Goal: Find specific page/section: Find specific page/section

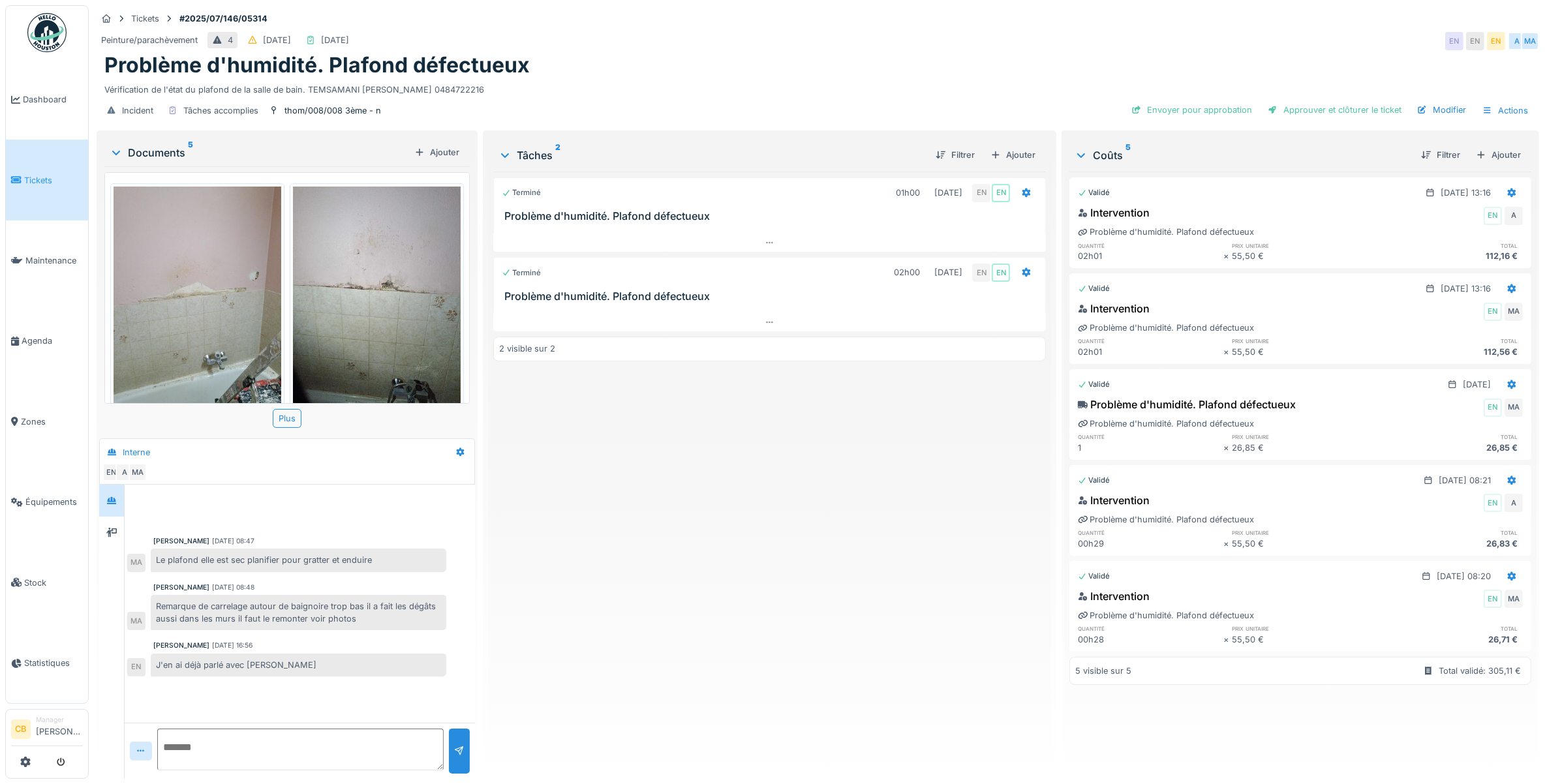
click at [180, 299] on img at bounding box center [197, 298] width 168 height 223
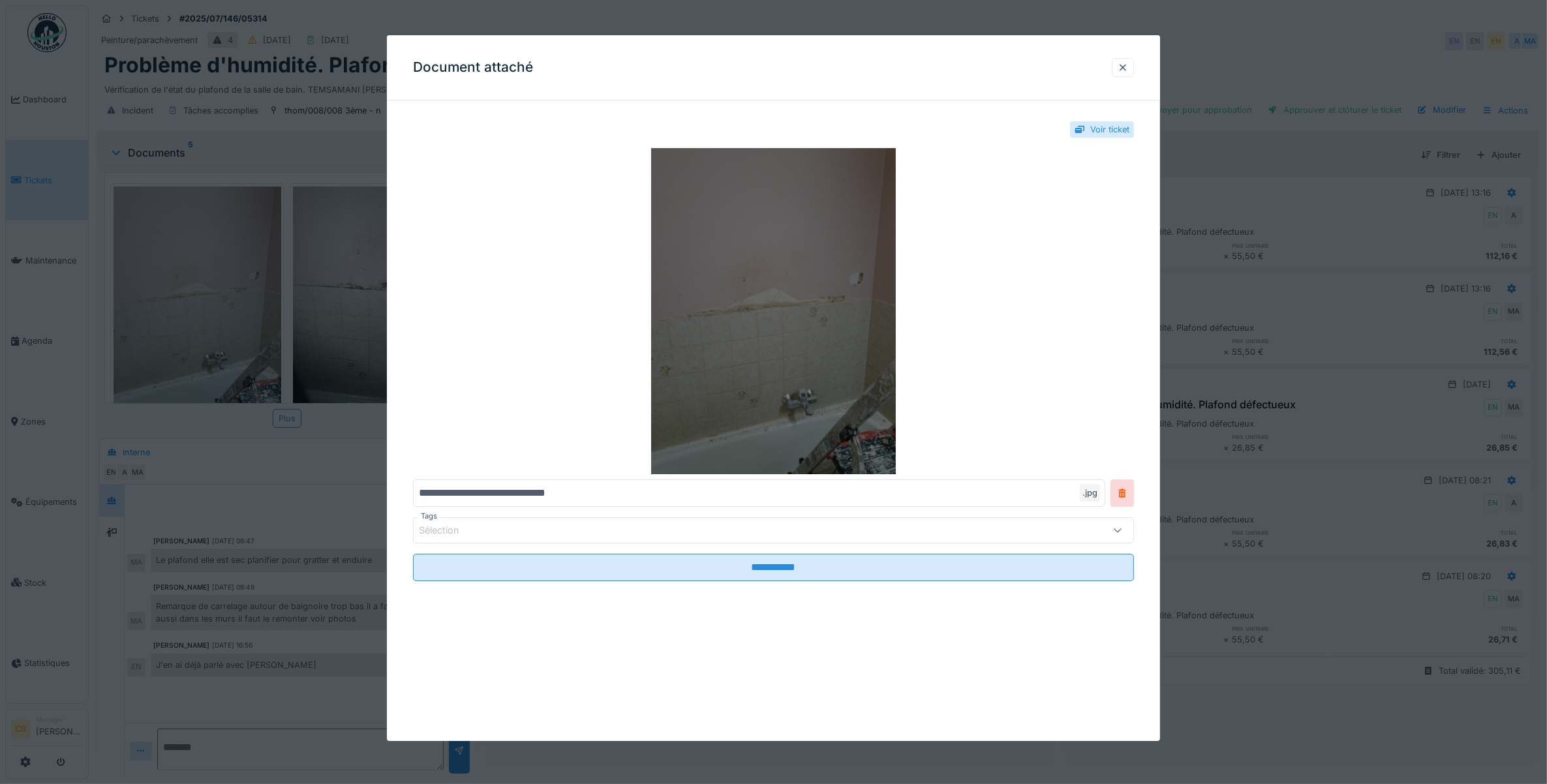
click at [657, 373] on img at bounding box center [774, 311] width 722 height 326
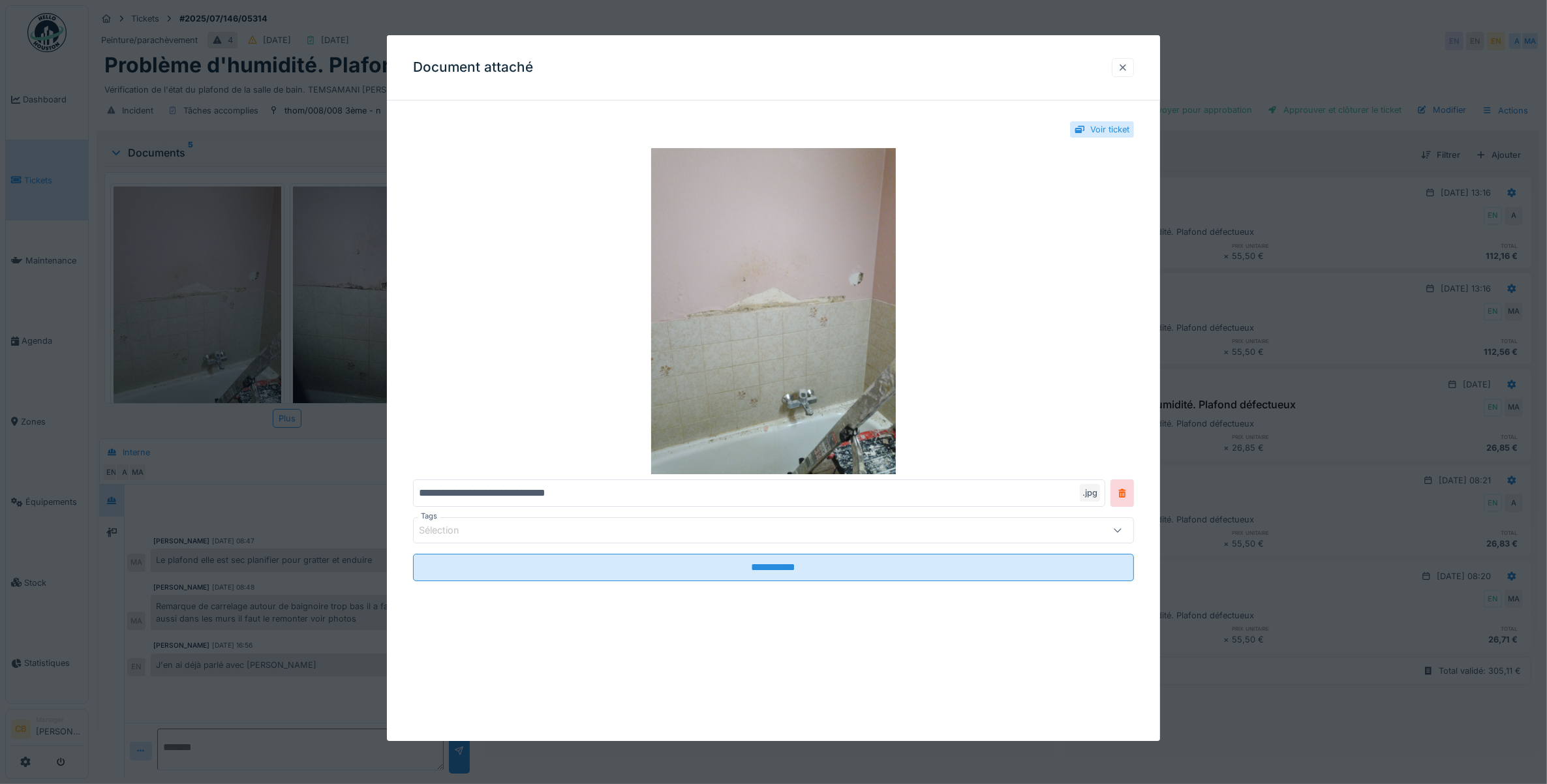
click at [1128, 67] on div at bounding box center [1123, 68] width 11 height 12
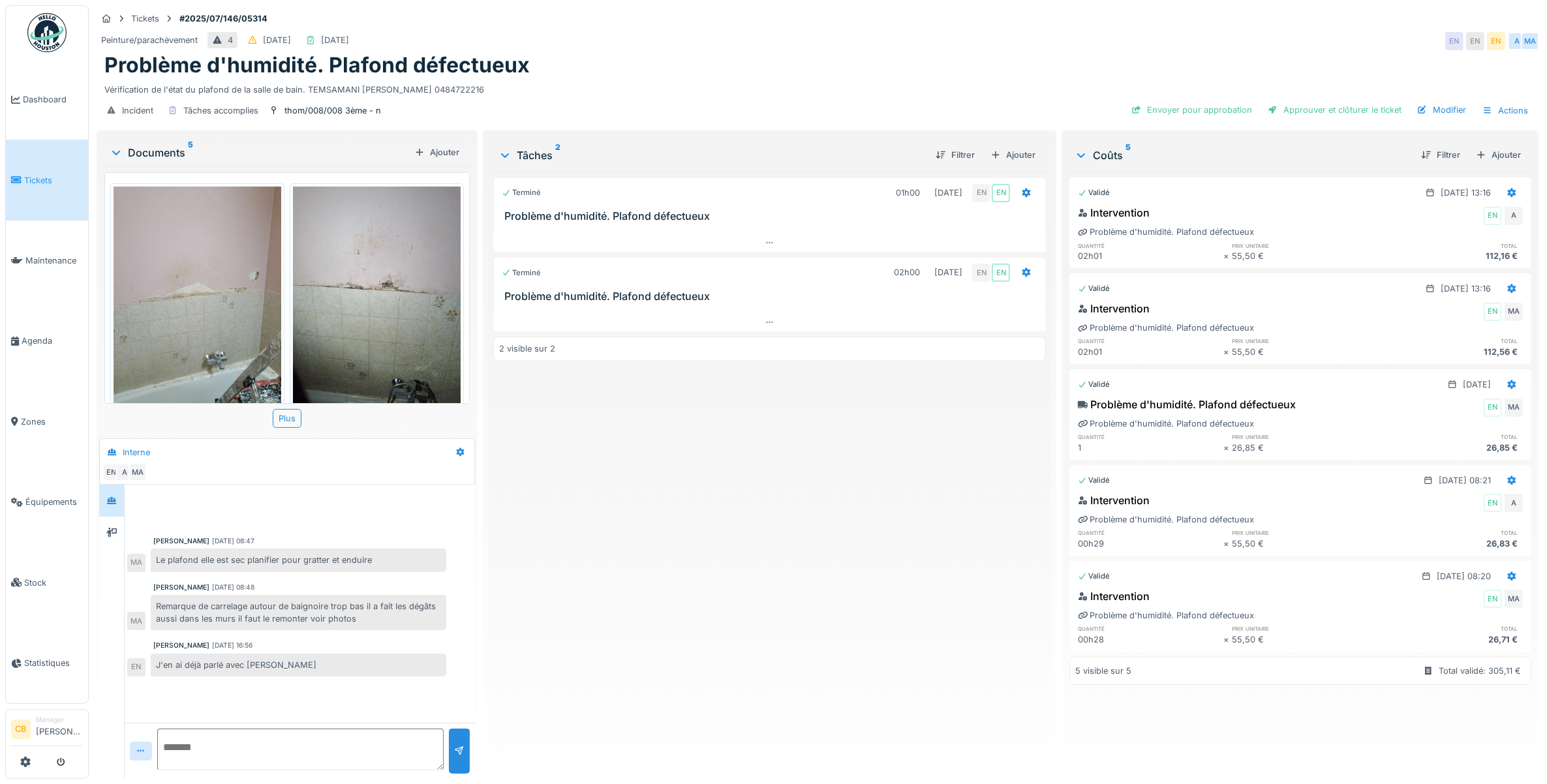
click at [373, 319] on img at bounding box center [377, 298] width 168 height 223
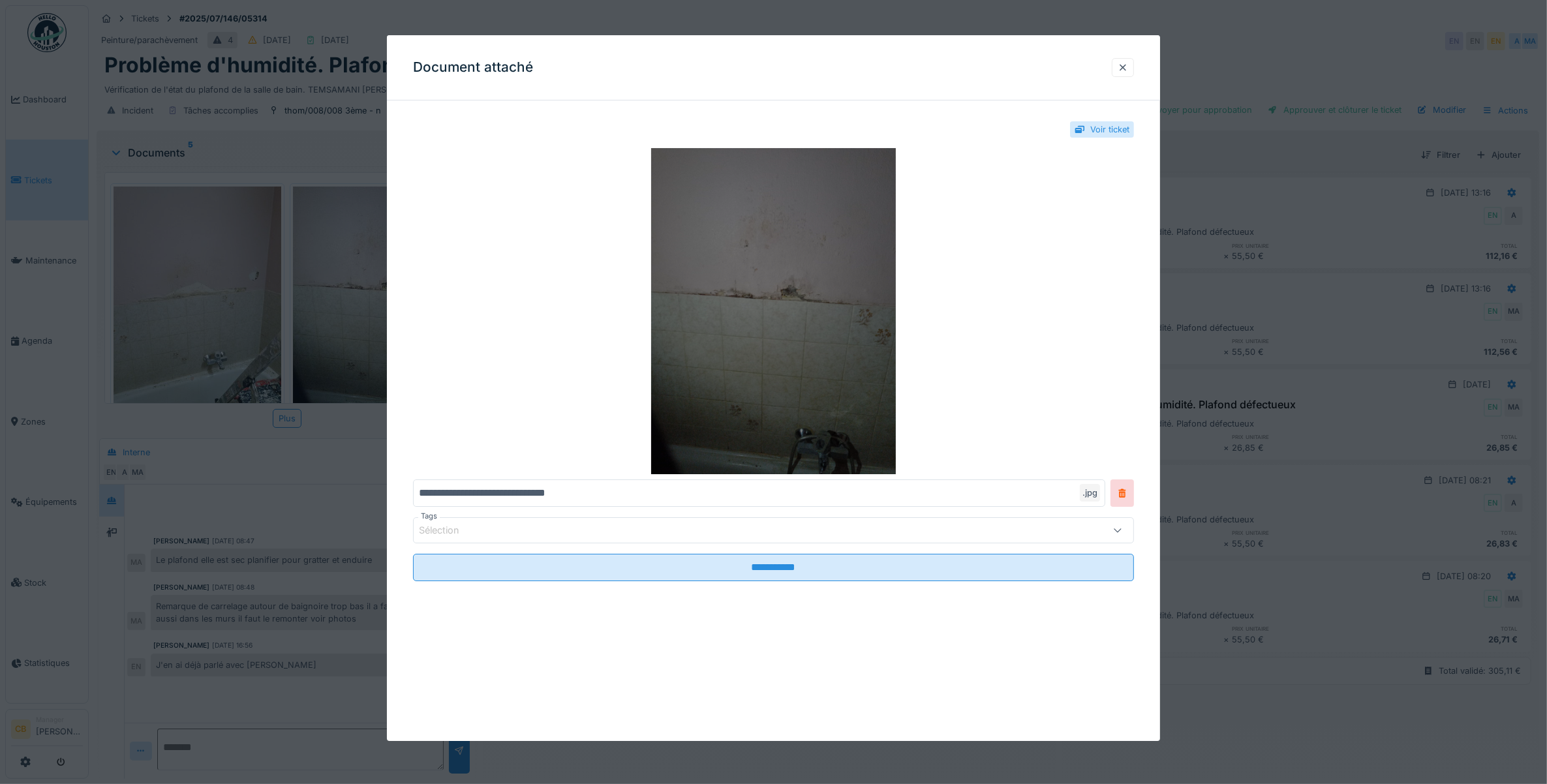
click at [817, 340] on img at bounding box center [774, 311] width 722 height 326
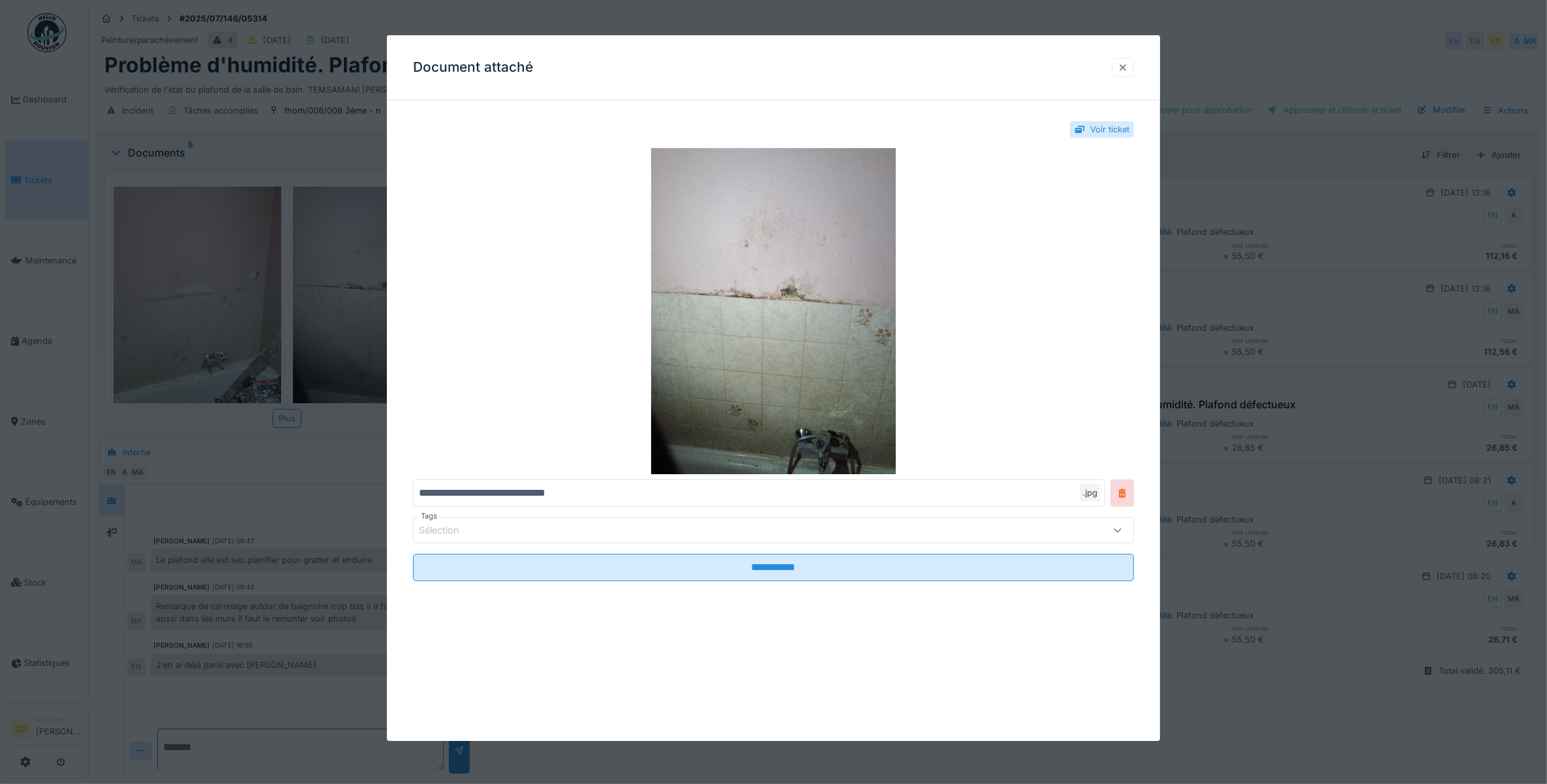
click at [1128, 66] on div at bounding box center [1123, 68] width 11 height 12
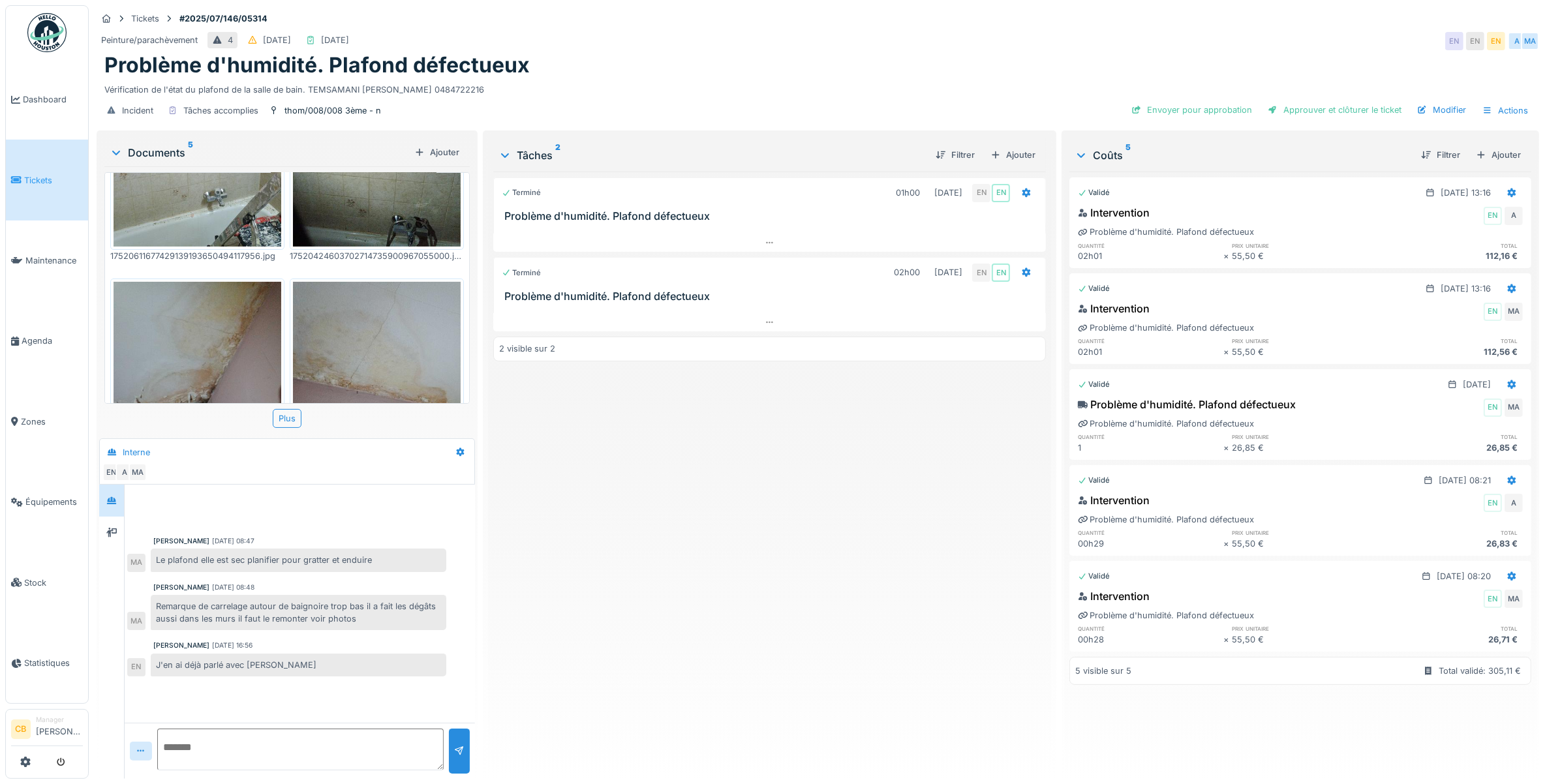
scroll to position [245, 0]
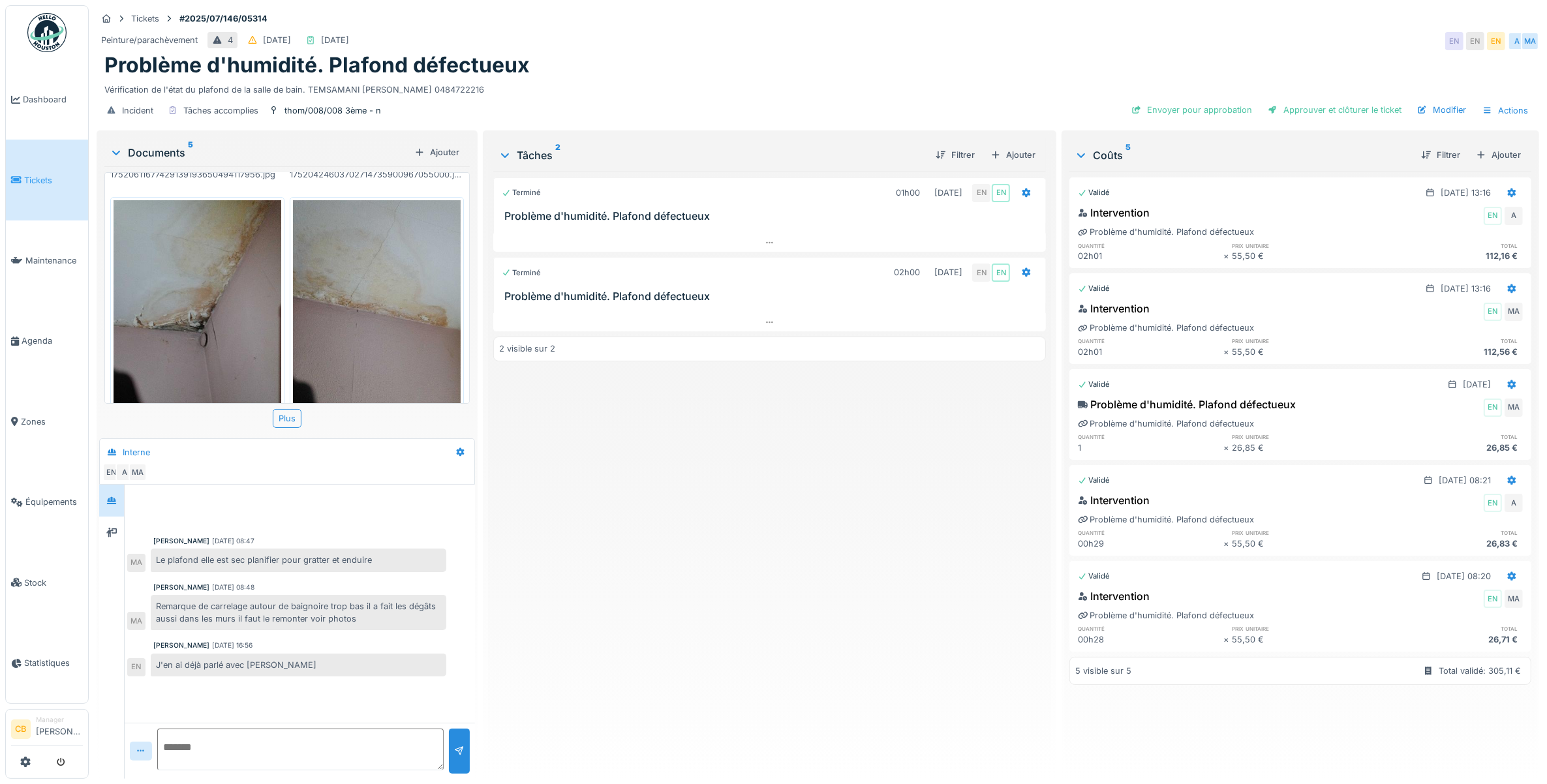
click at [219, 293] on img at bounding box center [197, 312] width 168 height 223
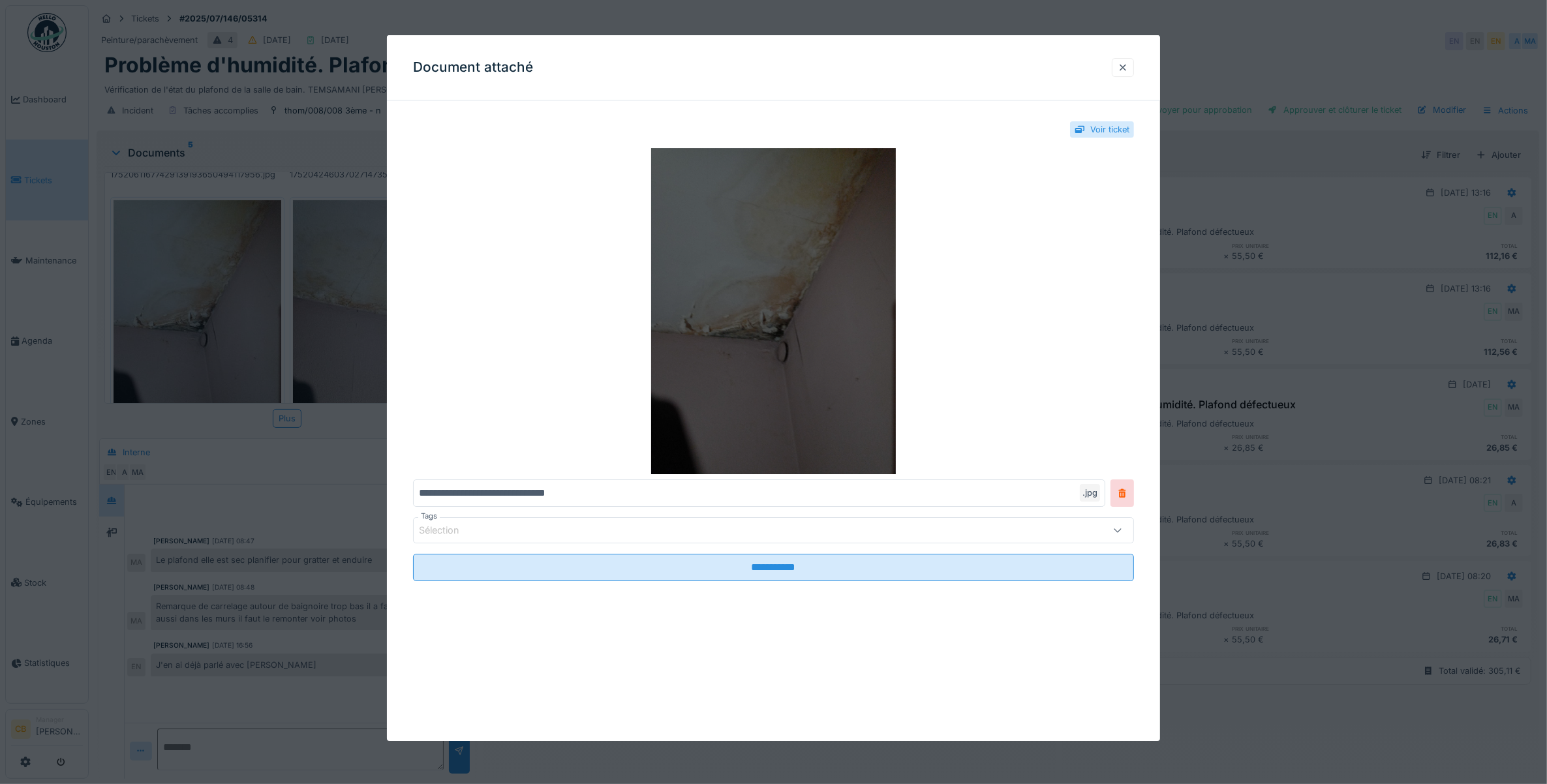
click at [670, 292] on img at bounding box center [774, 311] width 722 height 326
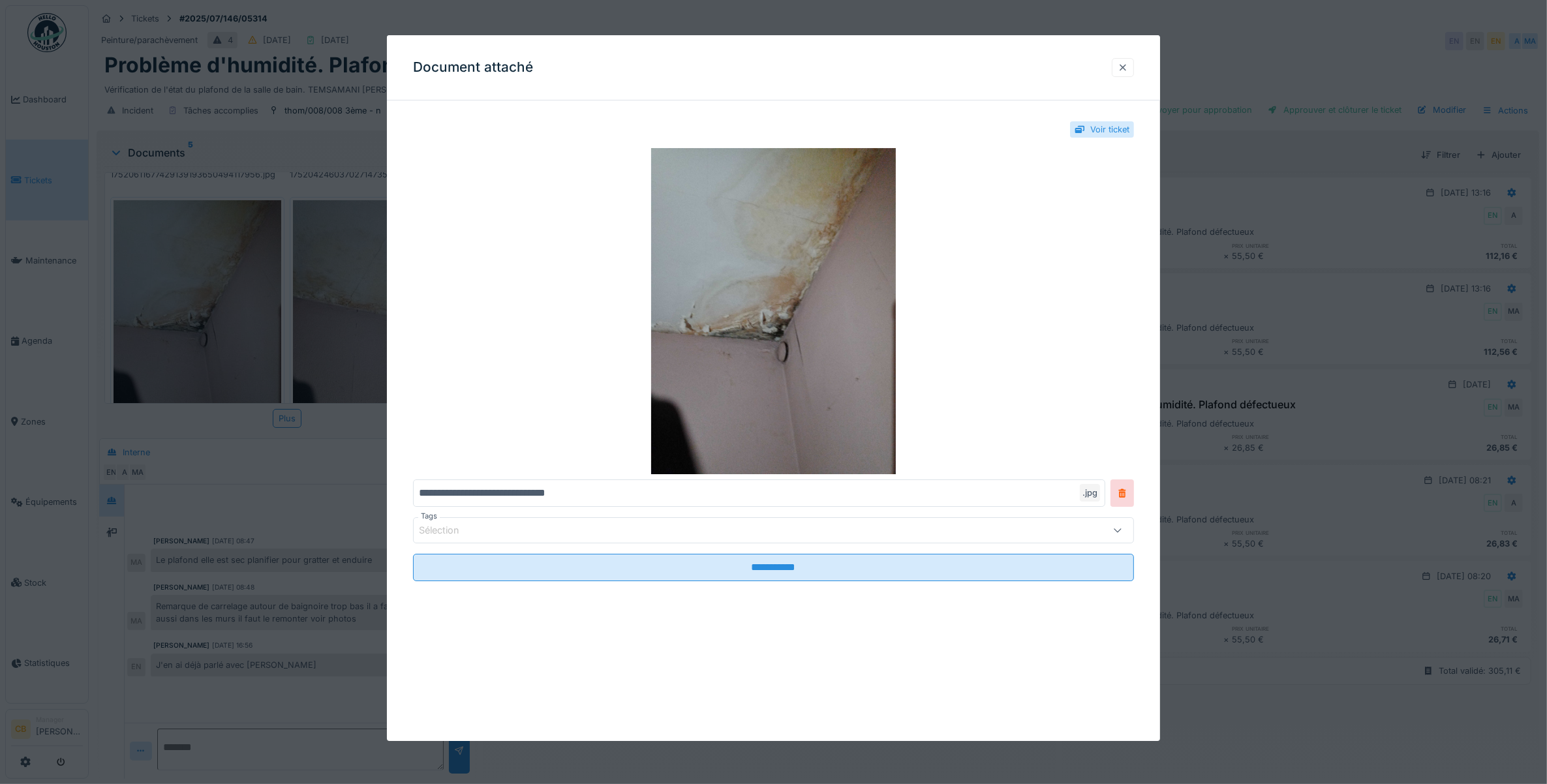
click at [1128, 60] on div at bounding box center [1122, 67] width 22 height 19
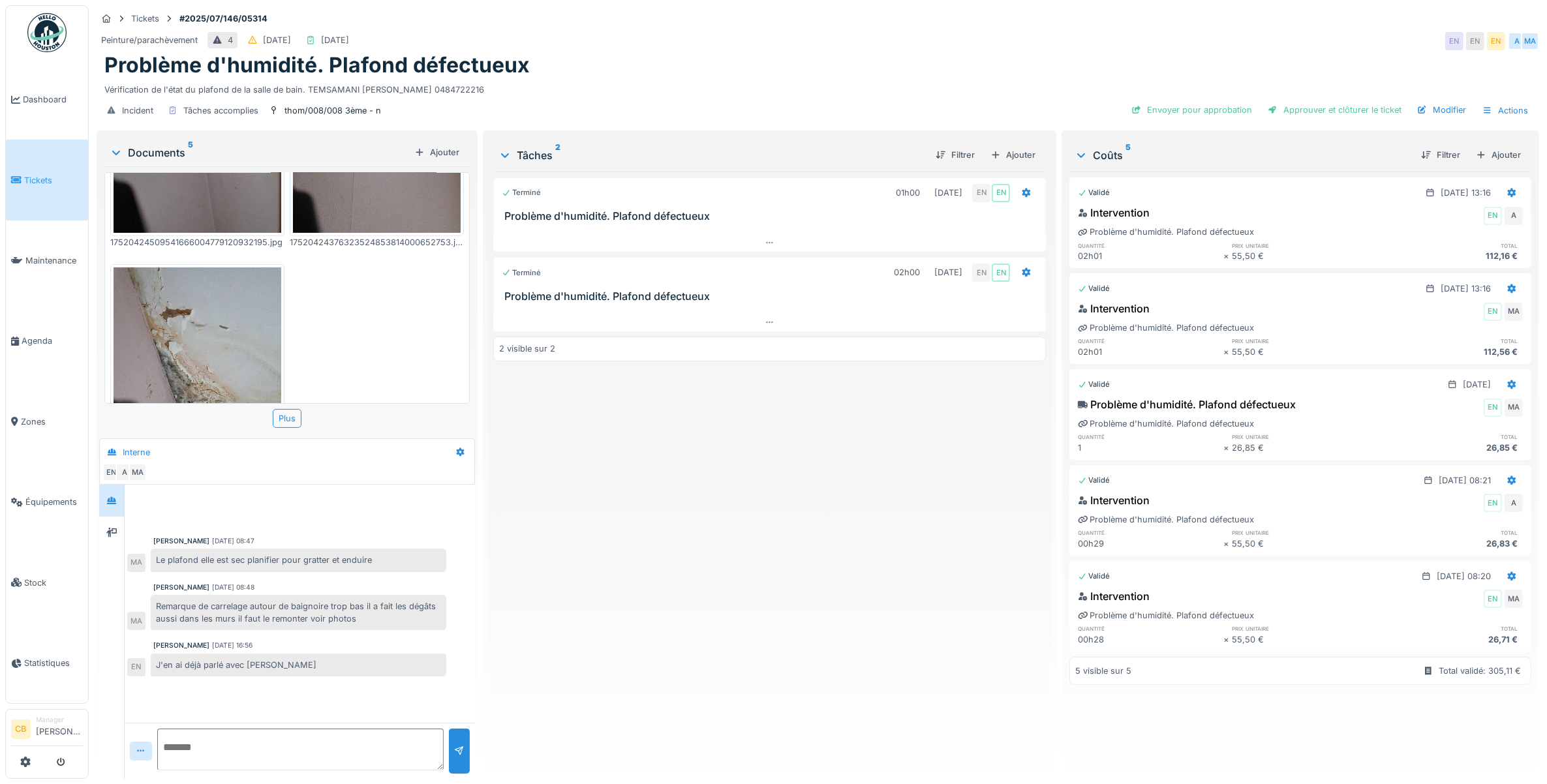
scroll to position [275, 0]
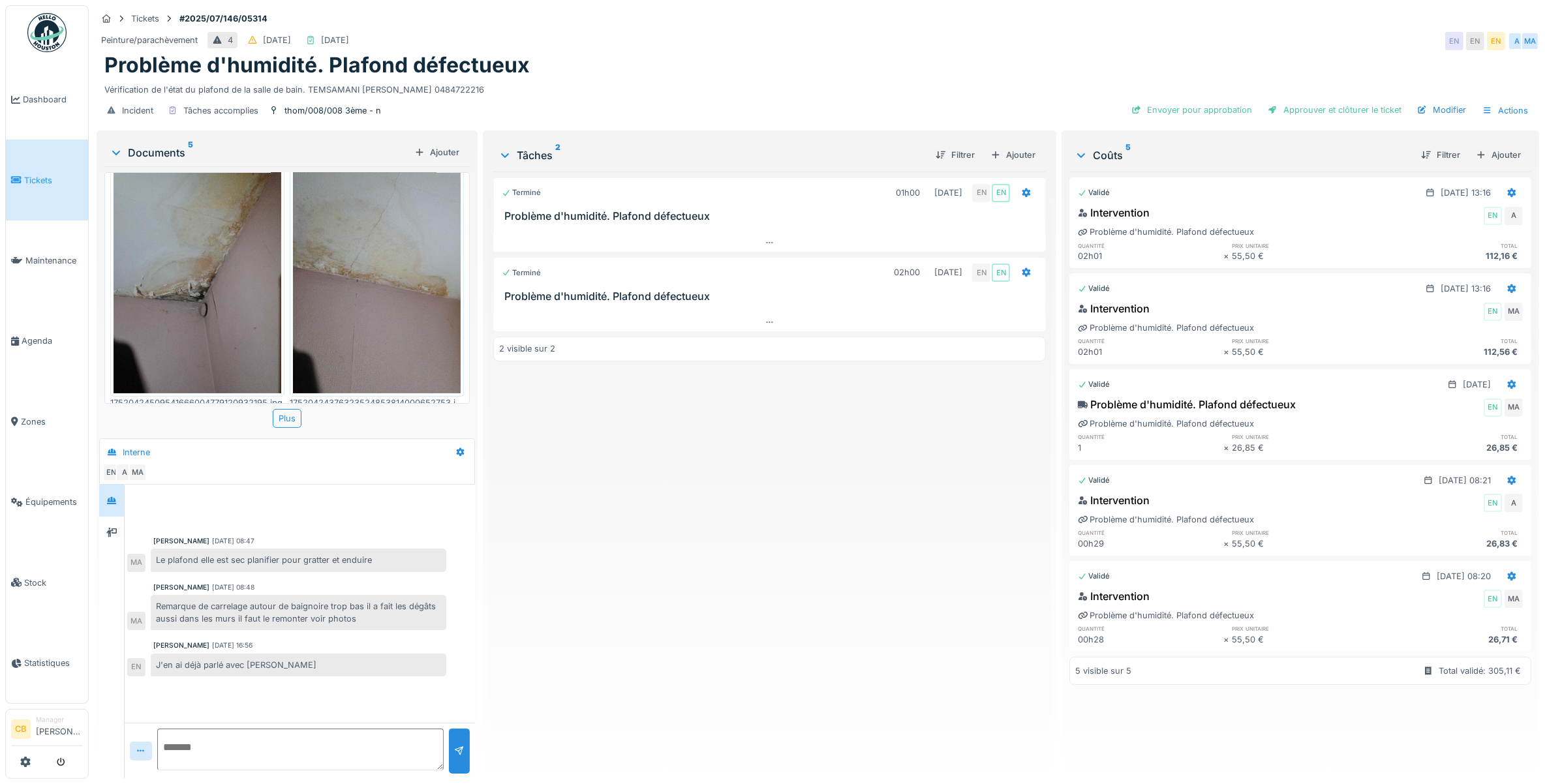
click at [232, 281] on img at bounding box center [197, 282] width 168 height 223
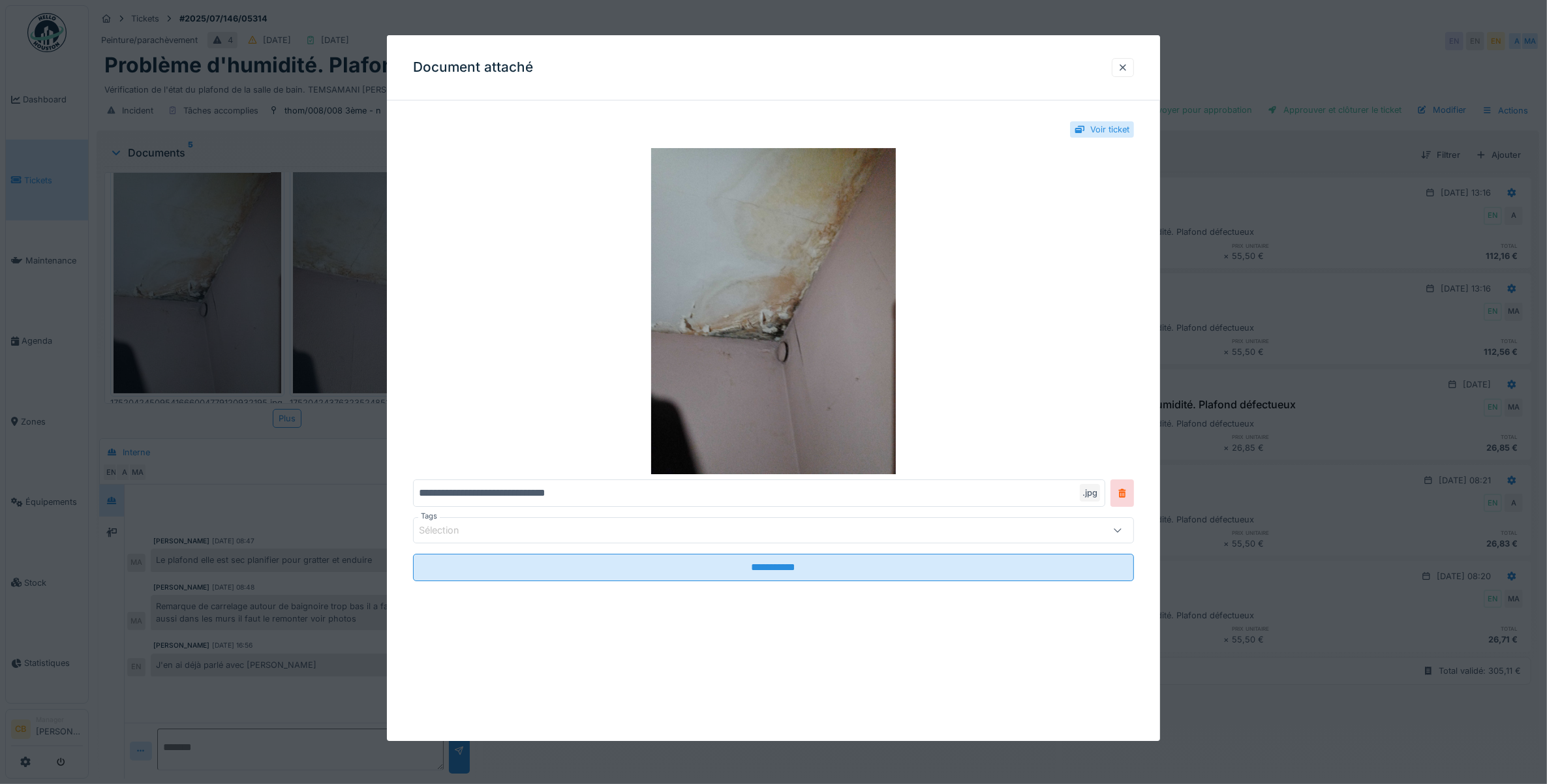
click at [311, 308] on div at bounding box center [774, 392] width 1547 height 784
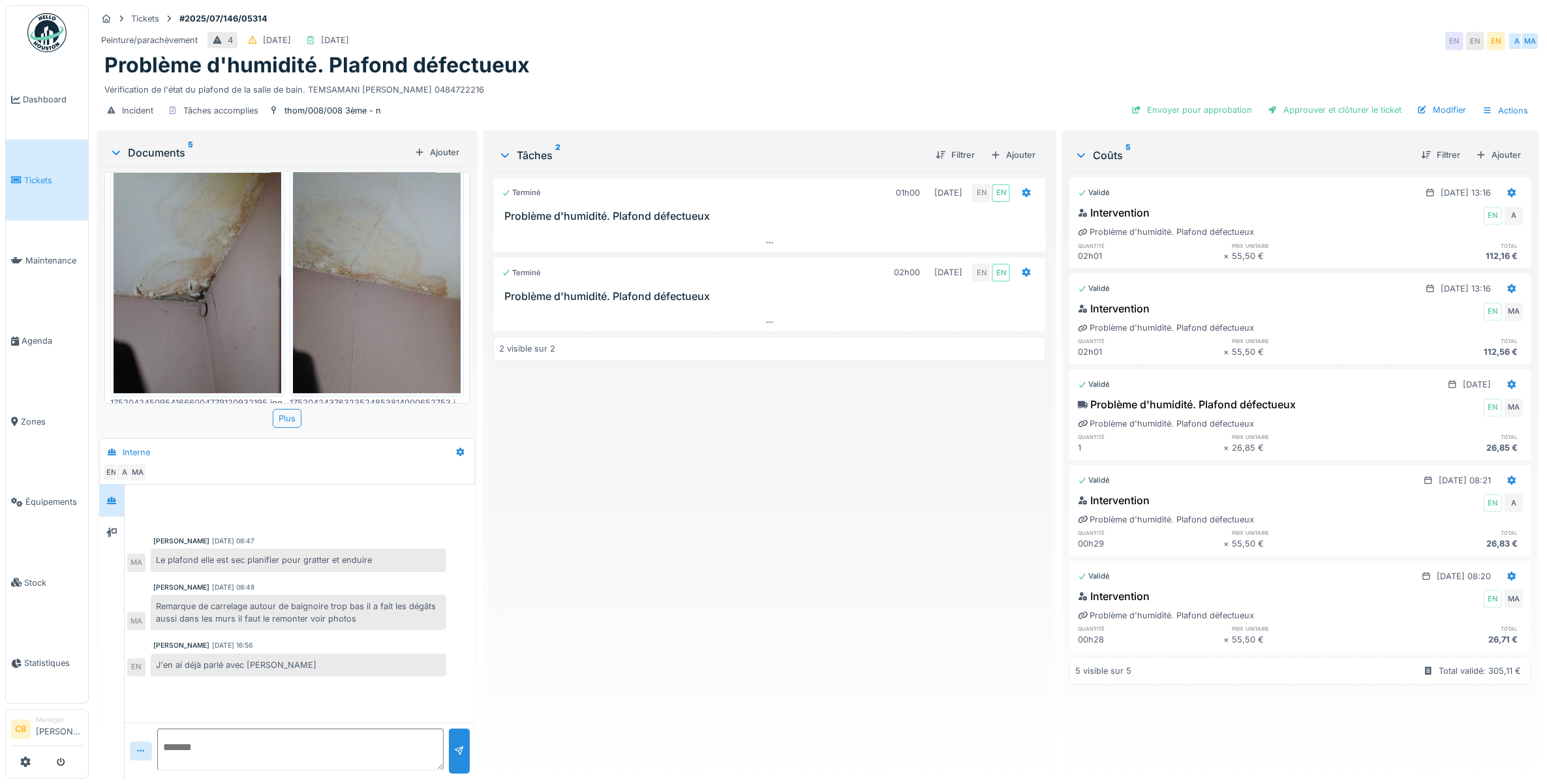
click at [311, 307] on img at bounding box center [377, 282] width 168 height 223
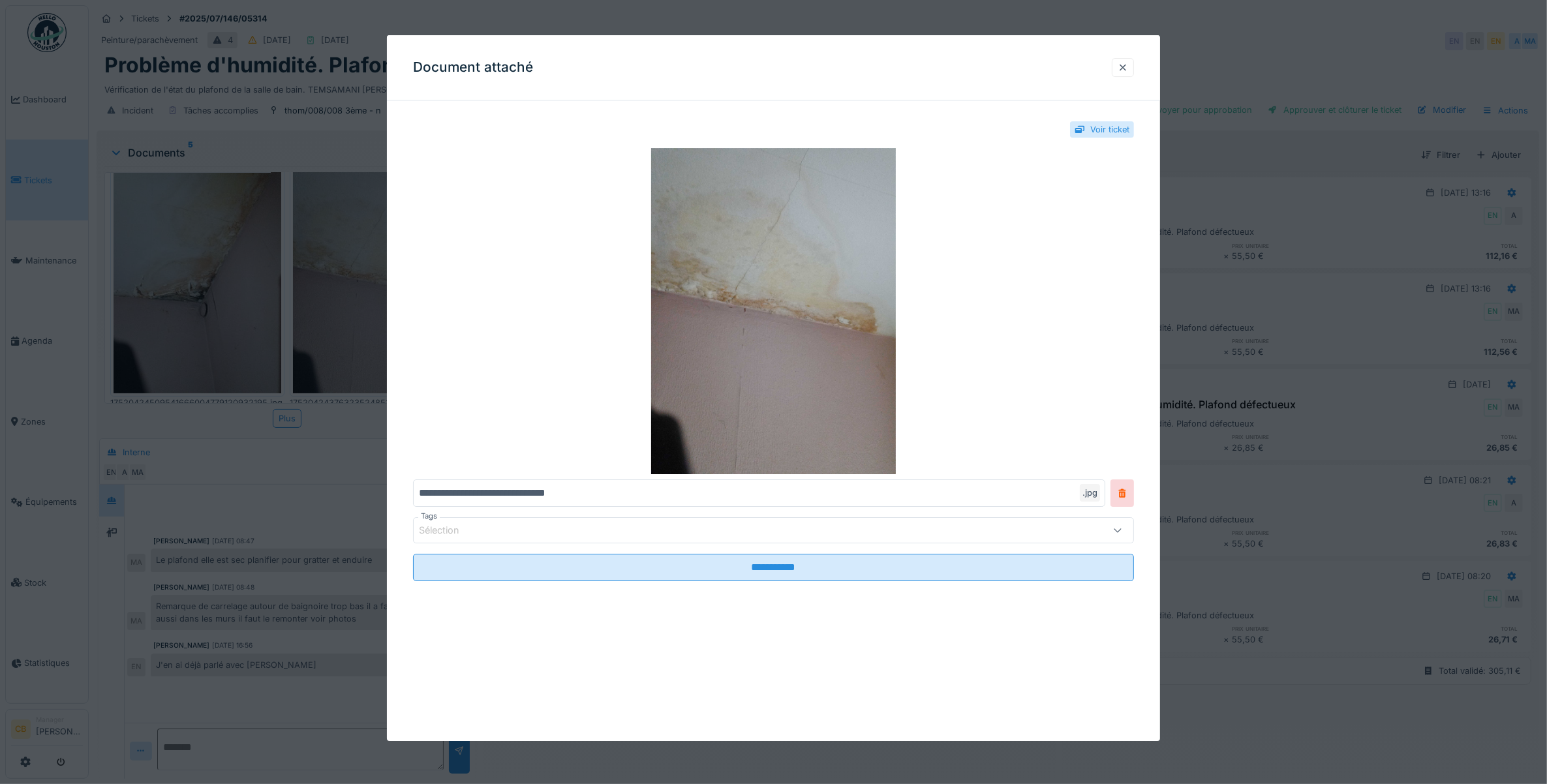
click at [311, 307] on div at bounding box center [774, 392] width 1547 height 784
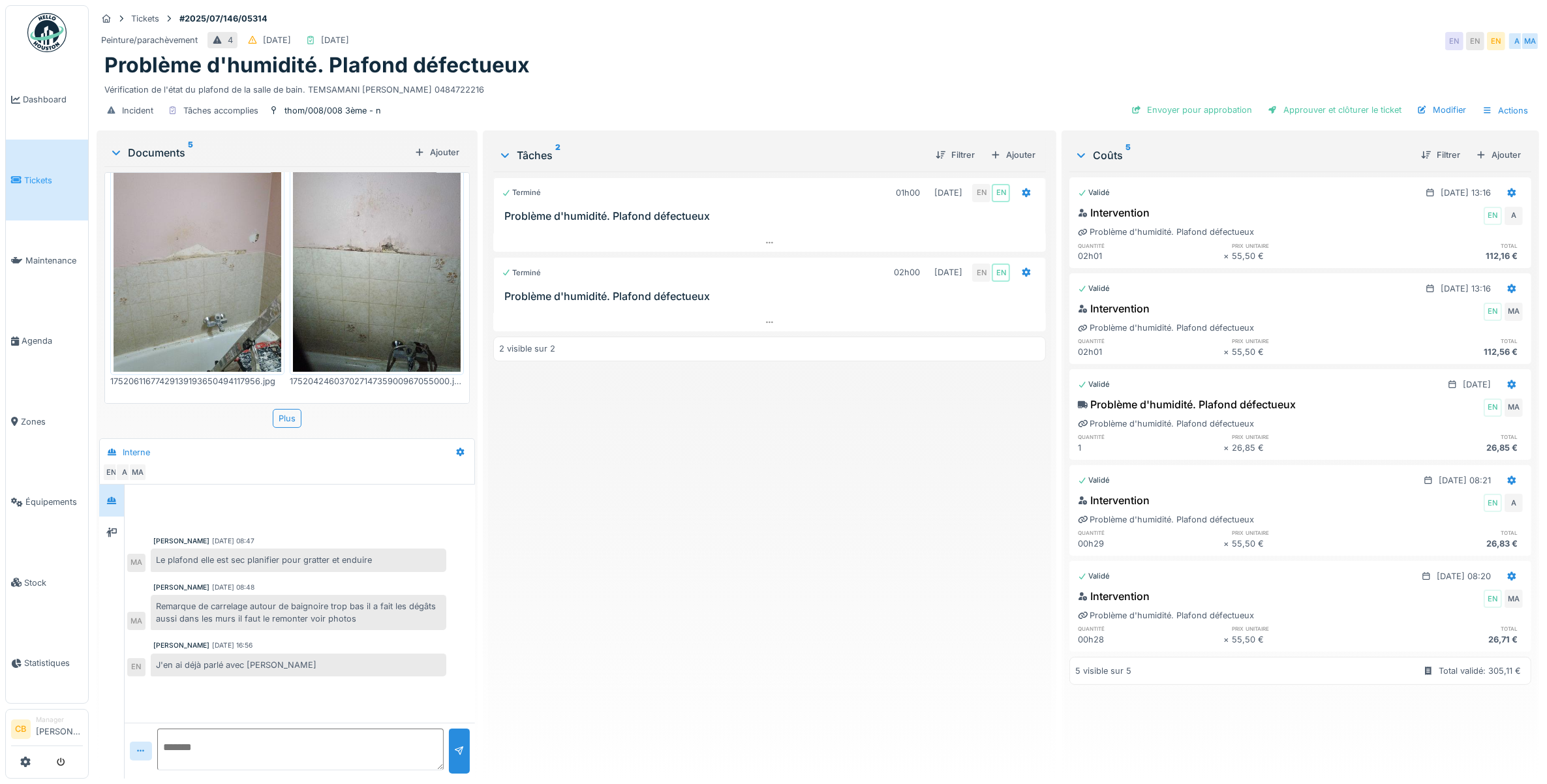
scroll to position [0, 0]
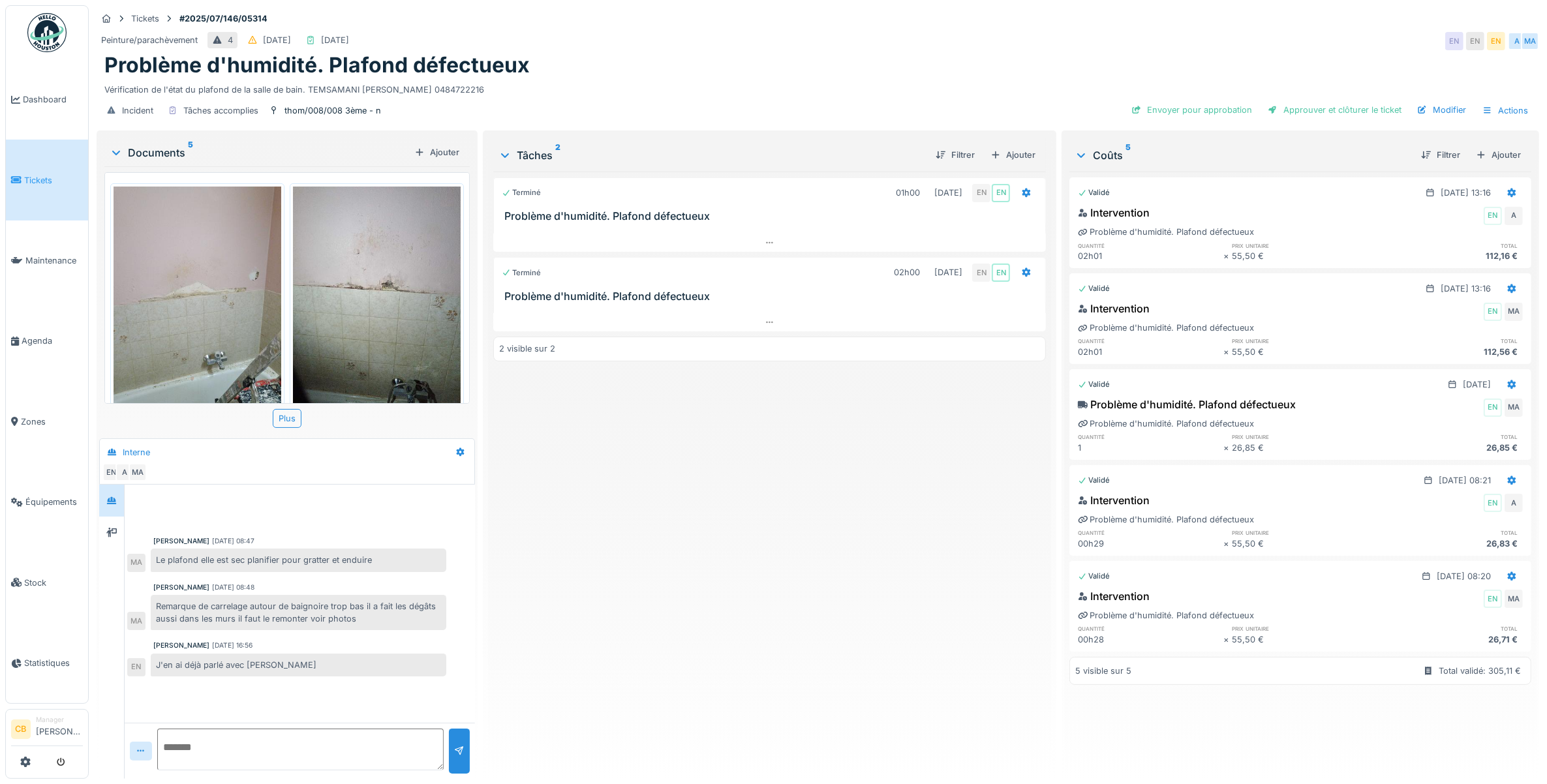
click at [353, 298] on img at bounding box center [377, 298] width 168 height 223
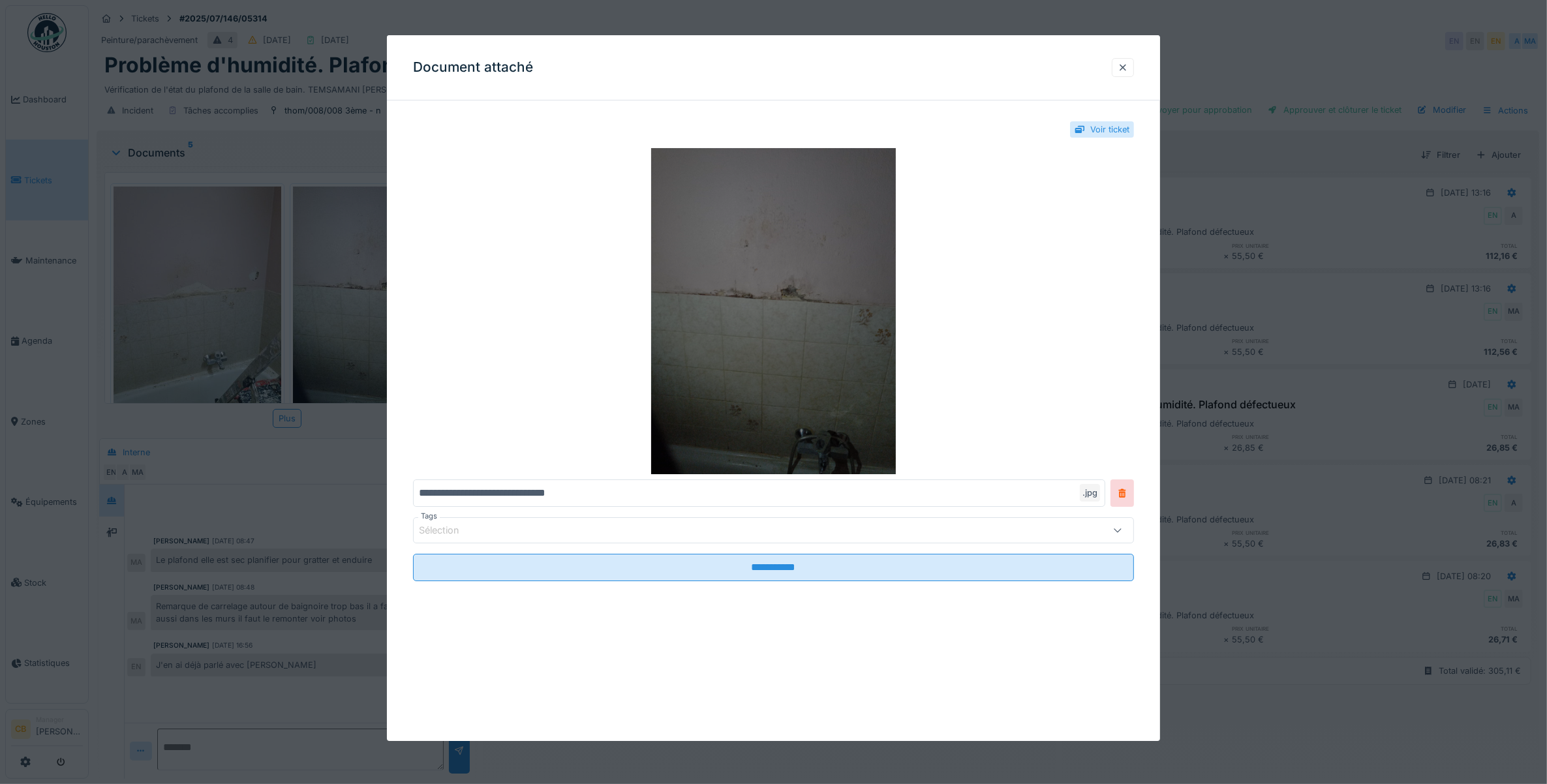
click at [719, 336] on img at bounding box center [774, 311] width 722 height 326
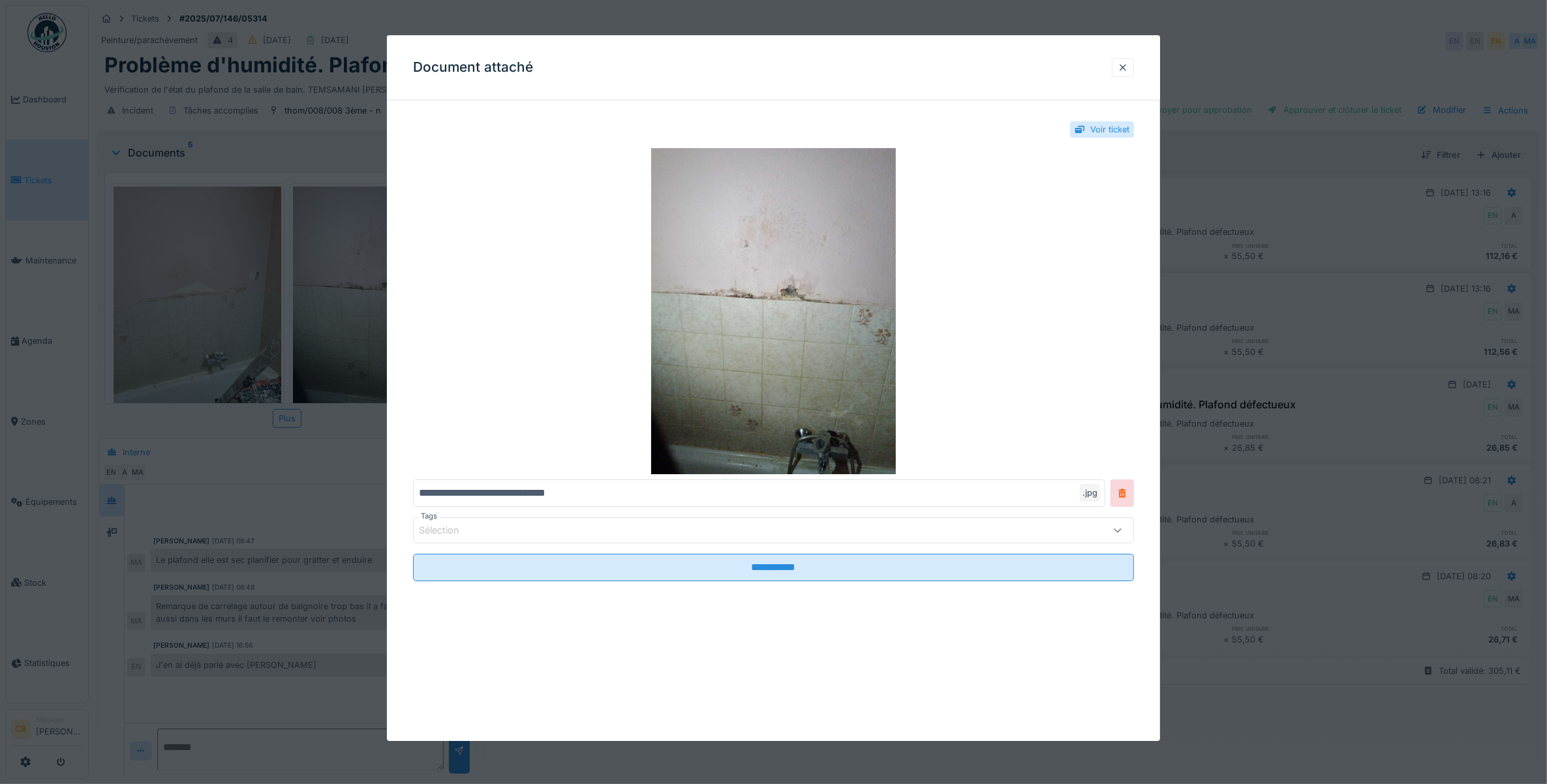
click at [205, 285] on div at bounding box center [774, 392] width 1547 height 784
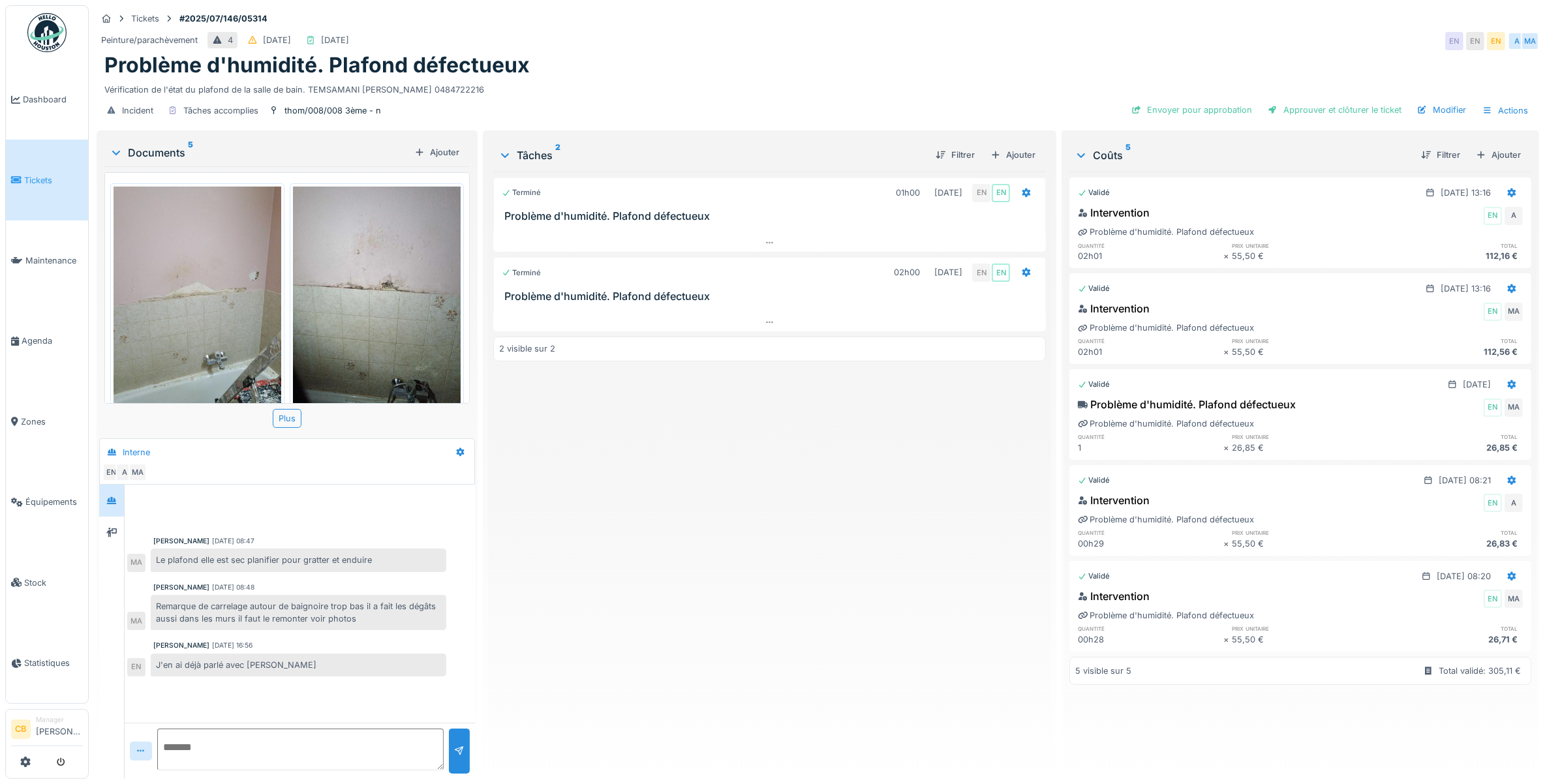
click at [205, 285] on img at bounding box center [197, 298] width 168 height 223
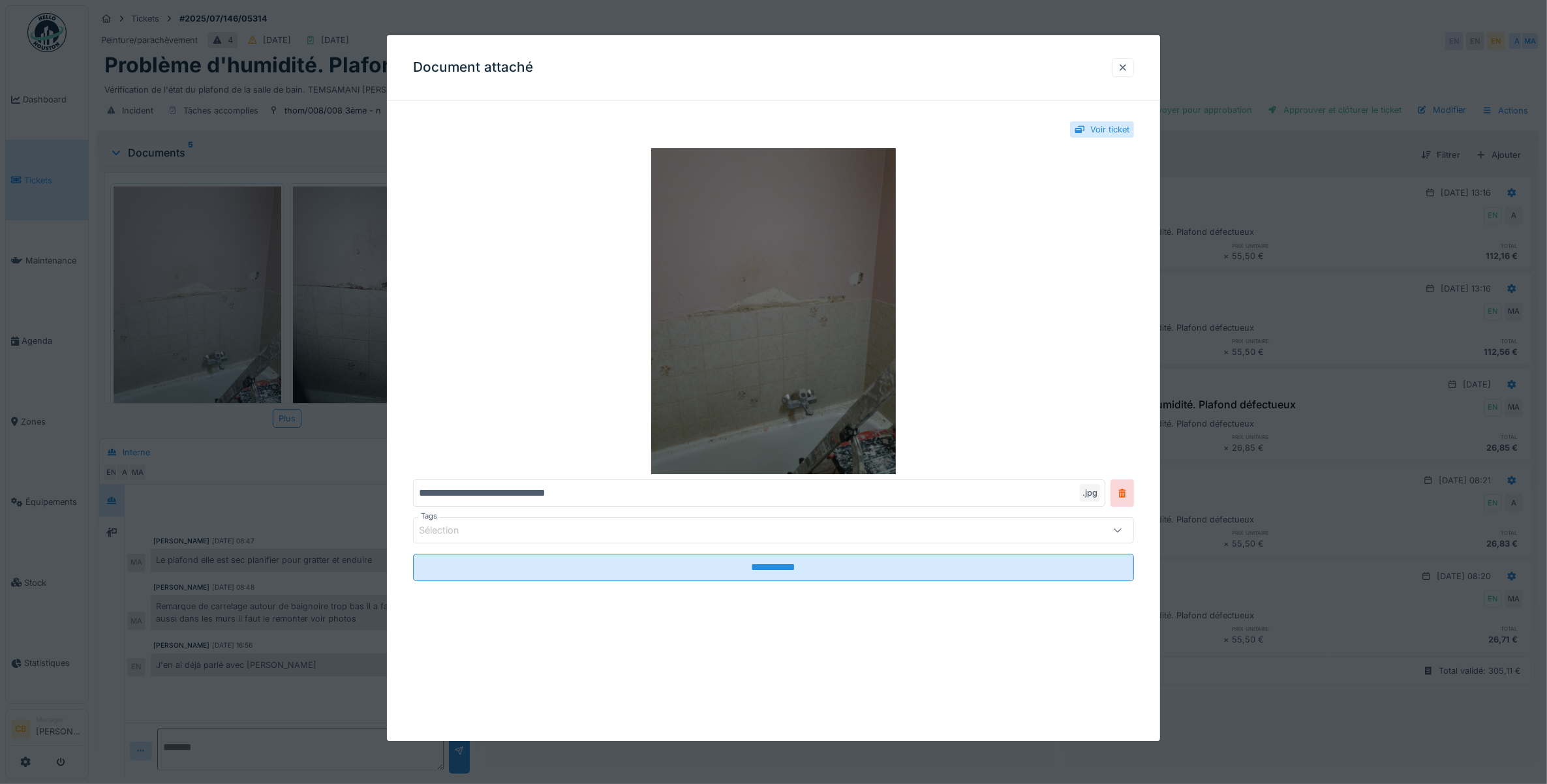
click at [880, 340] on img at bounding box center [774, 311] width 722 height 326
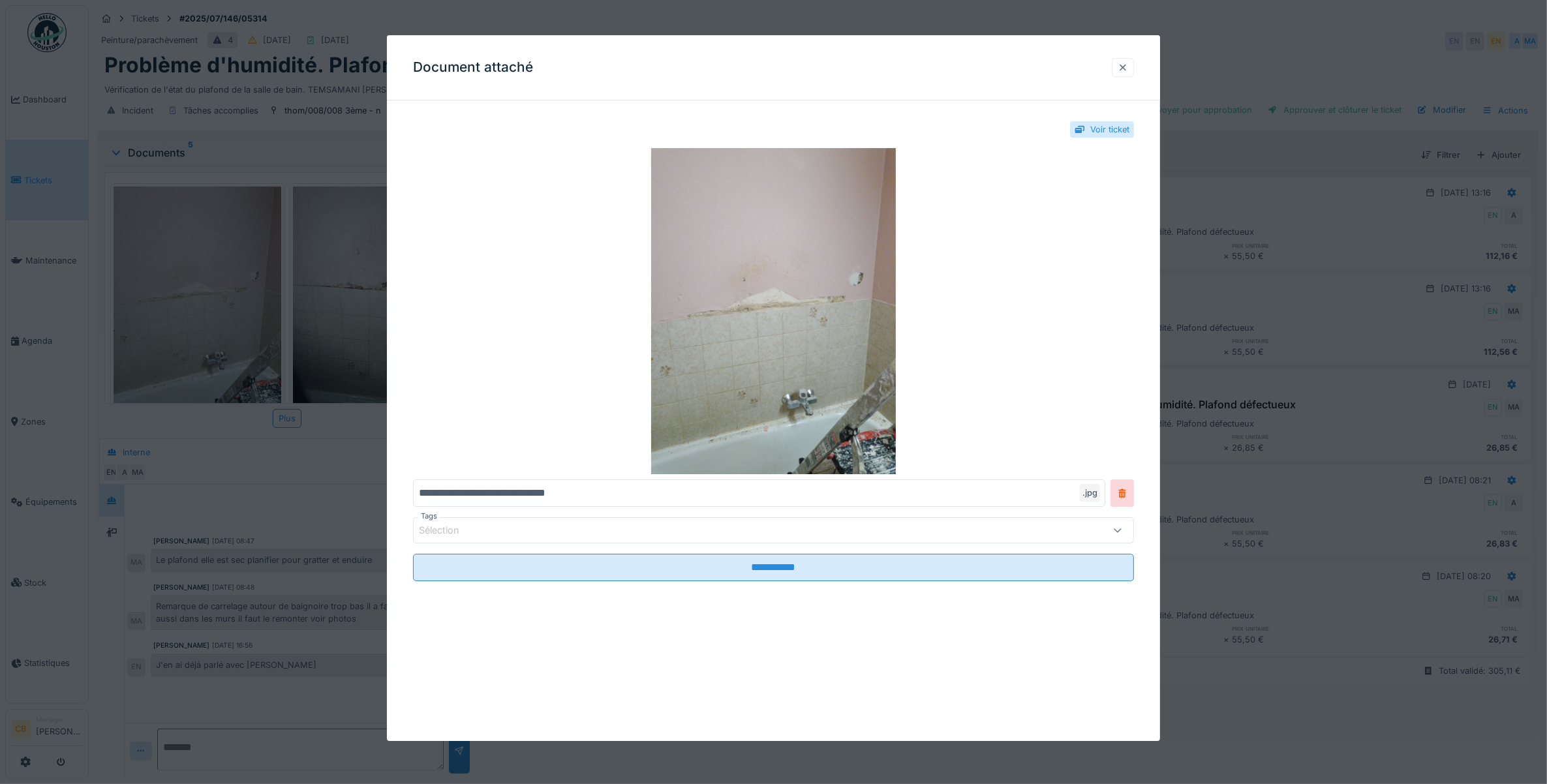
click at [1134, 67] on div at bounding box center [1122, 67] width 22 height 19
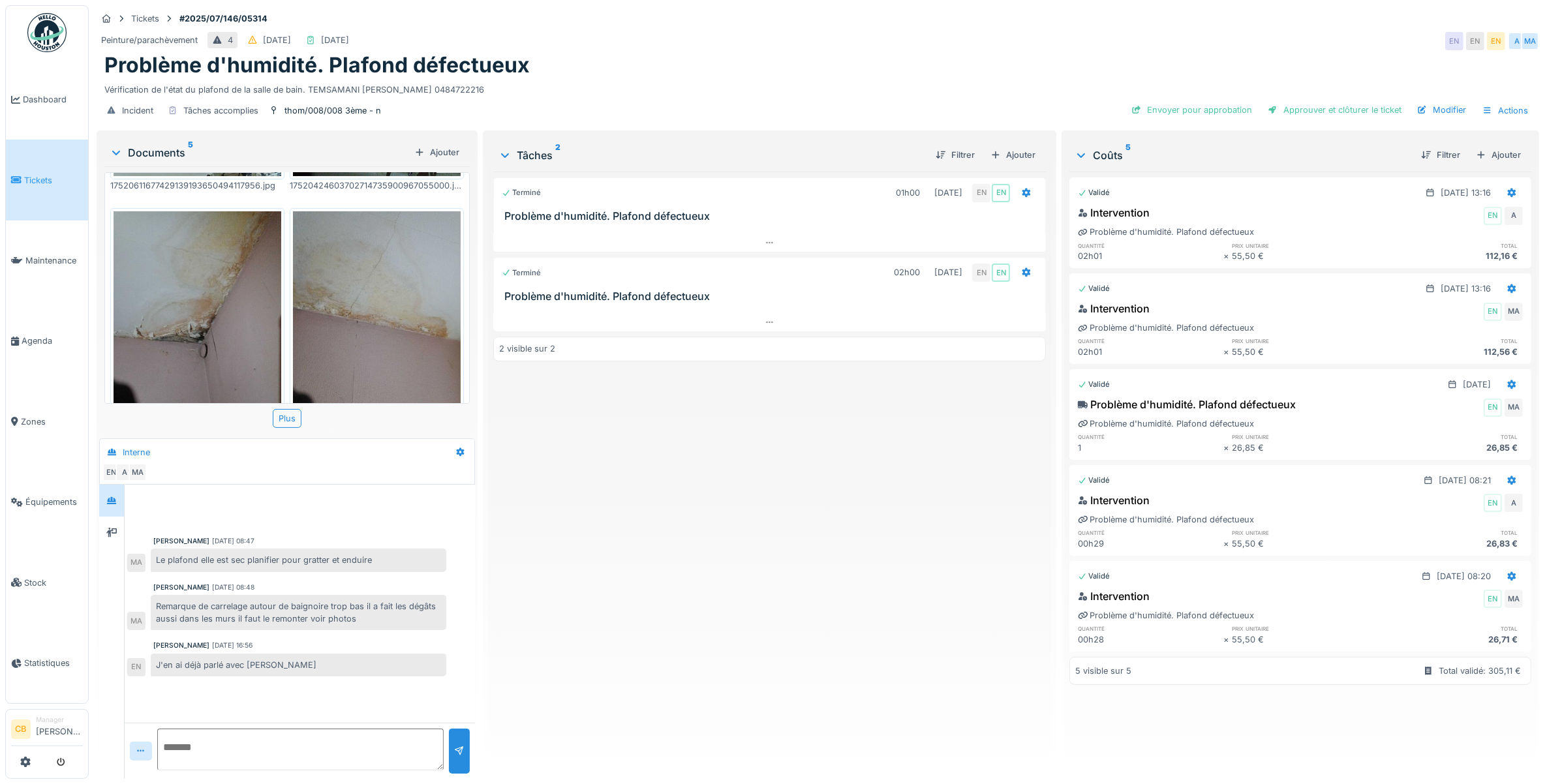
scroll to position [326, 0]
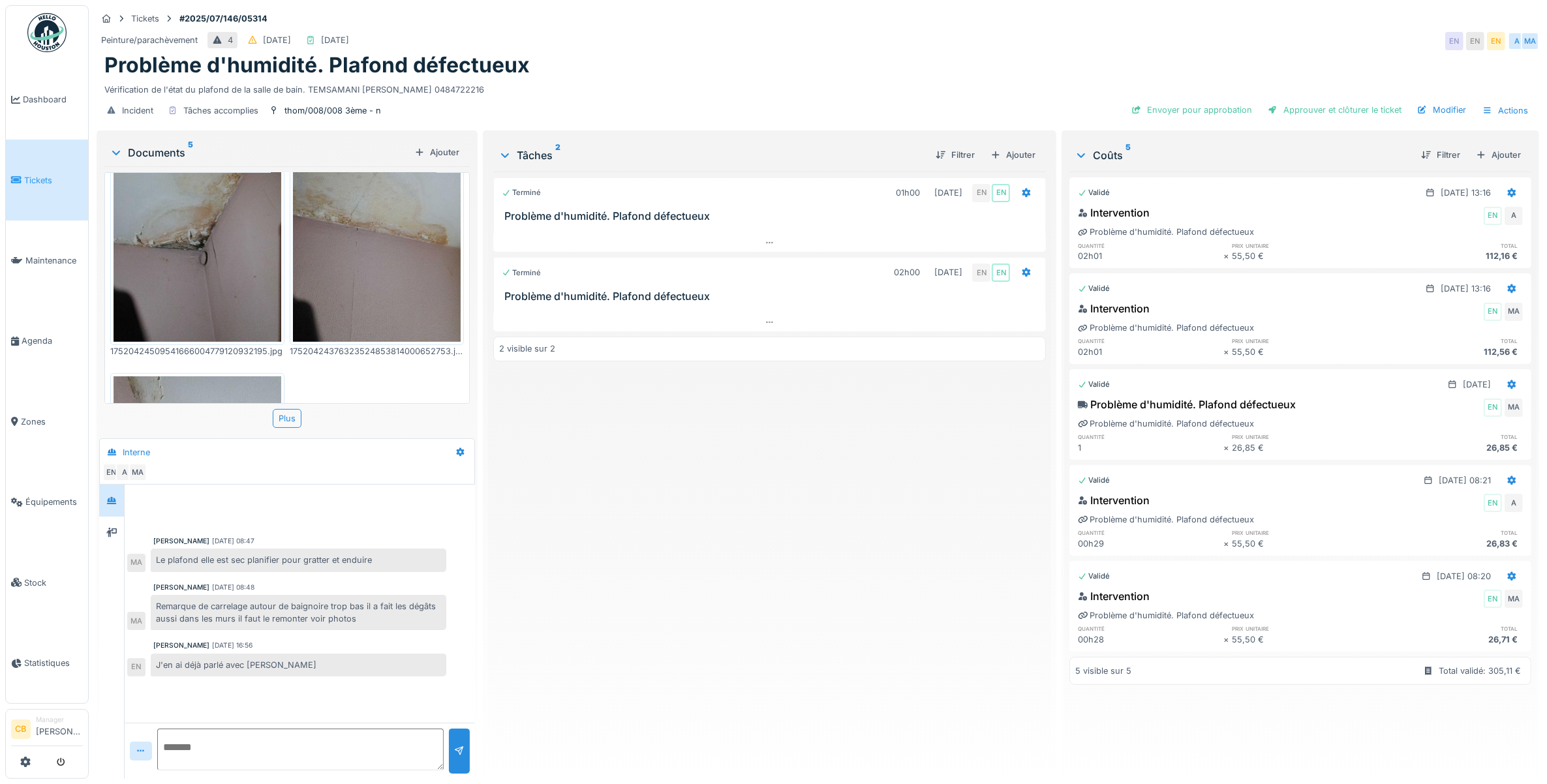
click at [230, 229] on img at bounding box center [197, 230] width 168 height 223
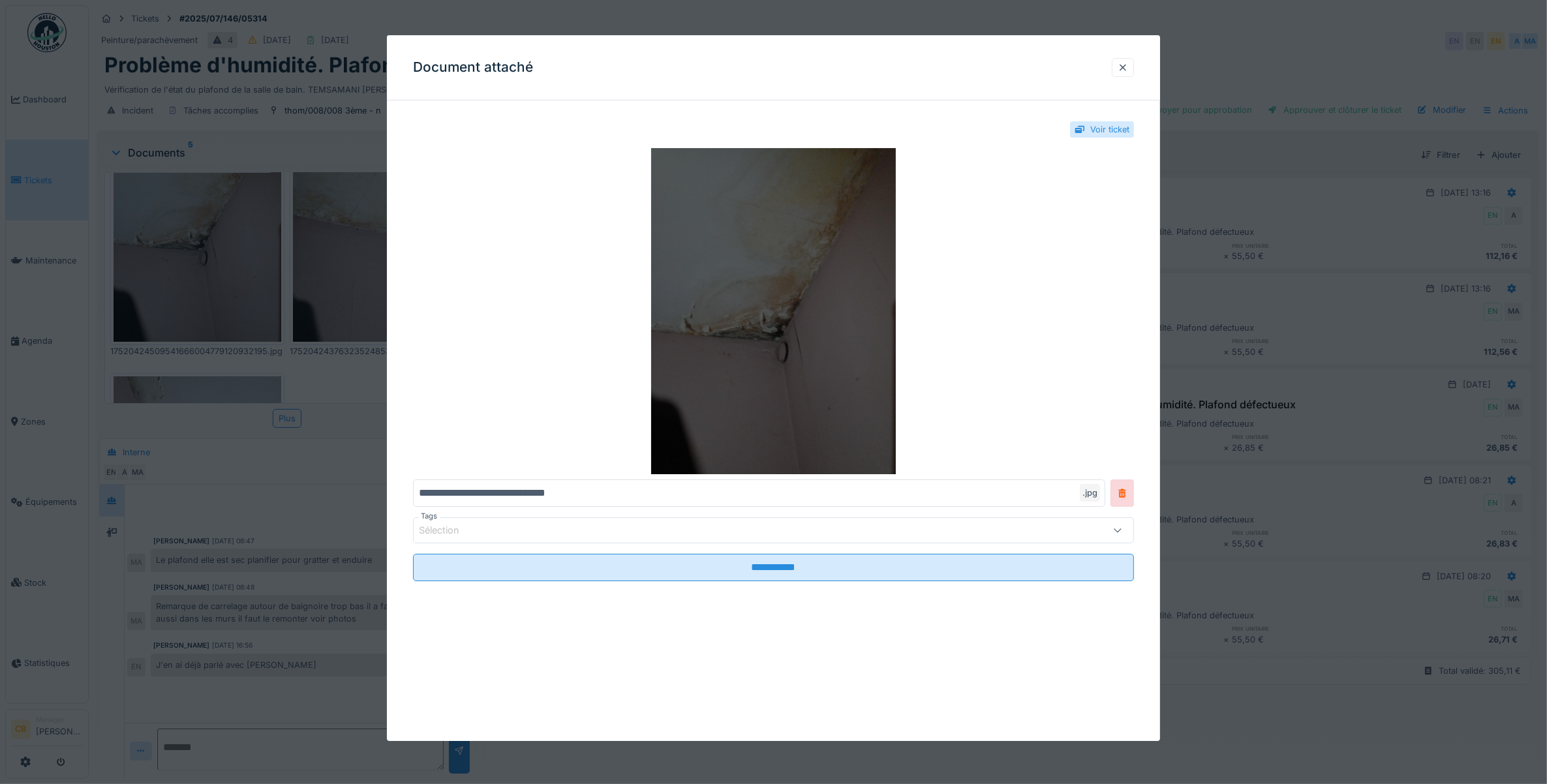
click at [756, 311] on img at bounding box center [774, 311] width 722 height 326
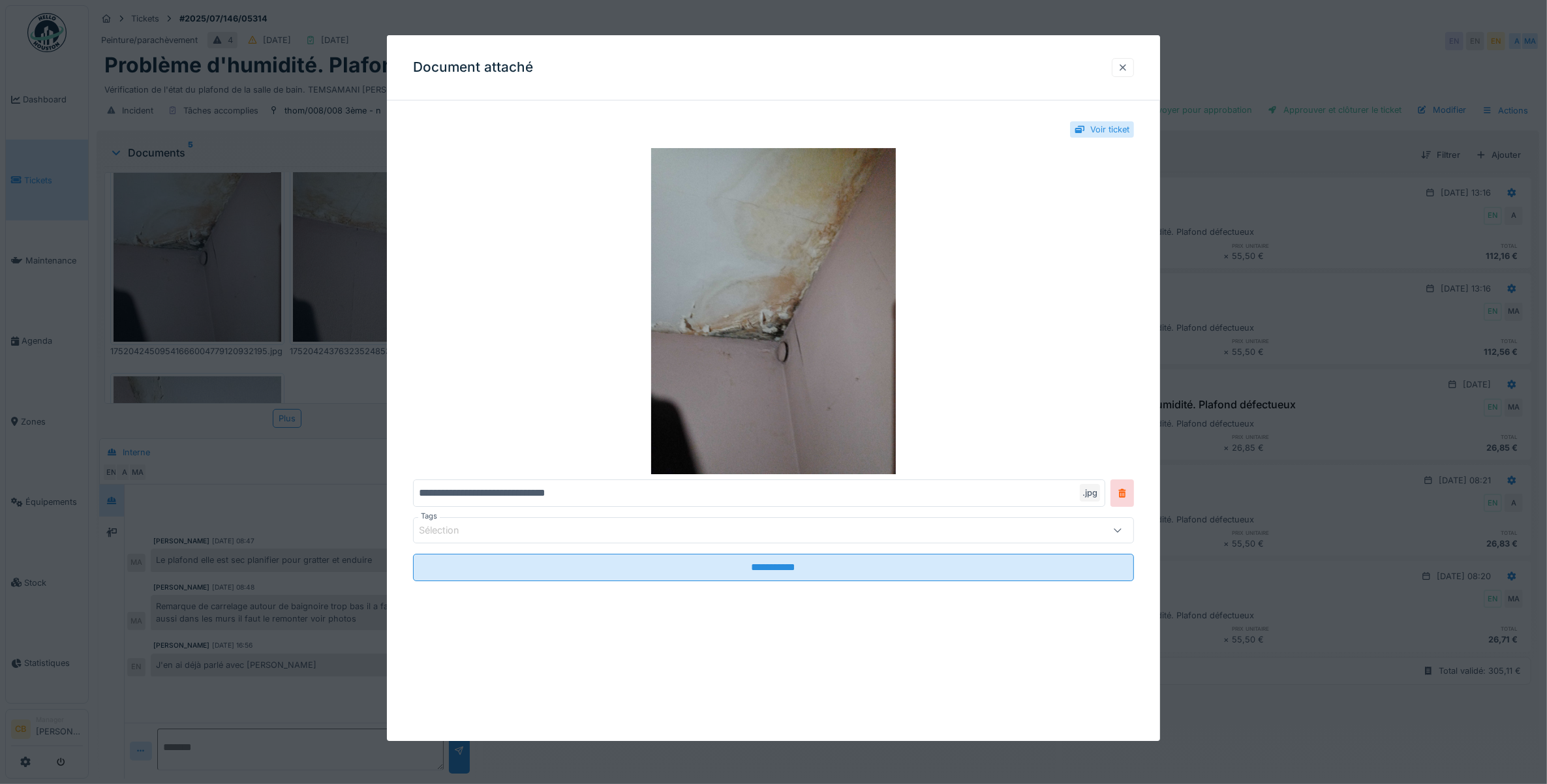
click at [1128, 69] on div at bounding box center [1123, 68] width 11 height 12
